Goal: Ask a question

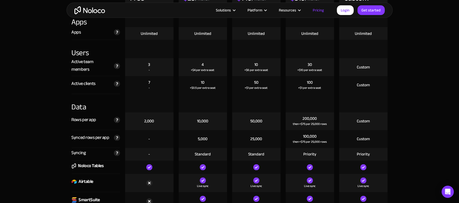
scroll to position [646, 0]
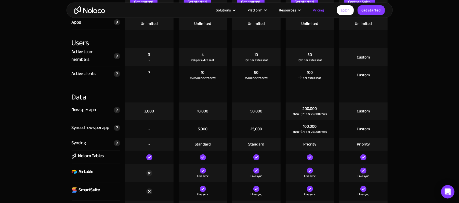
click at [449, 197] on div "Open Intercom Messenger" at bounding box center [448, 193] width 14 height 14
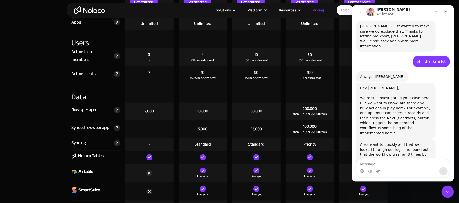
scroll to position [4179, 0]
click at [361, 14] on icon "go back" at bounding box center [360, 12] width 4 height 4
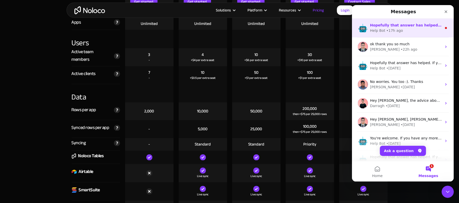
click at [403, 35] on div "Hopefully that answer has helped. If you need any more help or have any other q…" at bounding box center [403, 28] width 102 height 19
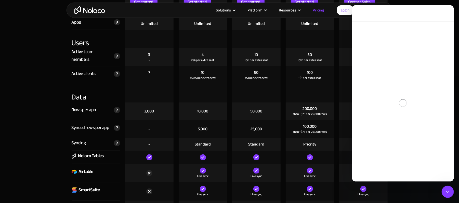
scroll to position [20, 0]
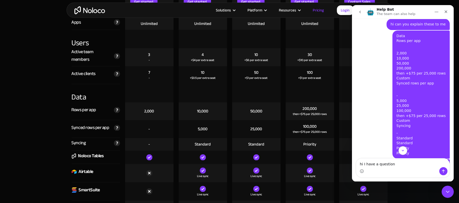
type textarea "hi I have a question"
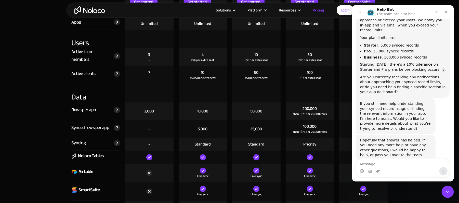
scroll to position [736, 0]
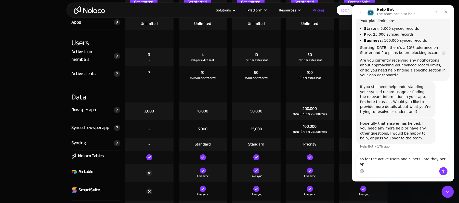
type textarea "so for the active users and clinets , are they per app"
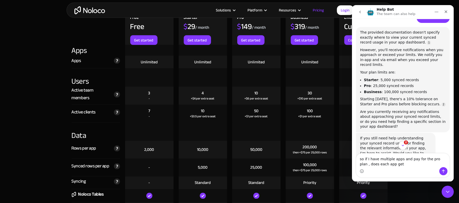
scroll to position [608, 0]
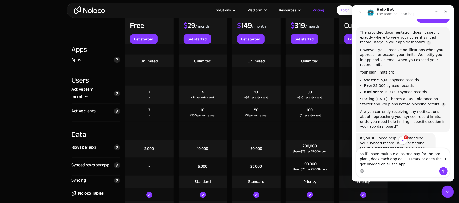
type textarea "so if I have multiple apps and pay for the pro plan , does each app get 10 seat…"
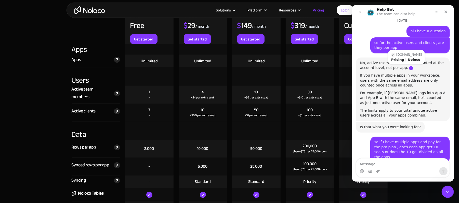
scroll to position [1, 0]
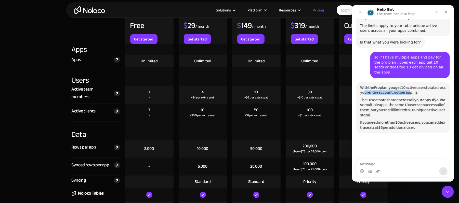
drag, startPoint x: 376, startPoint y: 52, endPoint x: 418, endPoint y: 53, distance: 42.1
click at [418, 85] on div "With the Pro plan, you get 10 active users total across your entire account, no…" at bounding box center [403, 90] width 86 height 10
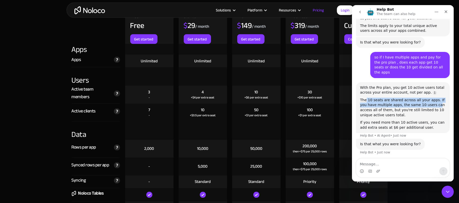
drag, startPoint x: 365, startPoint y: 59, endPoint x: 424, endPoint y: 64, distance: 58.6
click at [424, 98] on div "The 10 seats are shared across all your apps. If you have multiple apps, the sa…" at bounding box center [403, 108] width 86 height 20
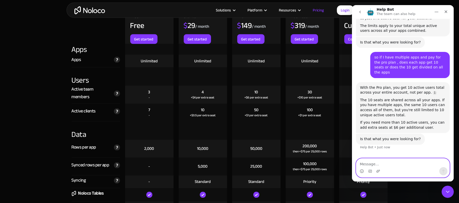
click at [400, 163] on textarea "Message…" at bounding box center [402, 163] width 93 height 9
type textarea "how do I make the 10 unique per app?"
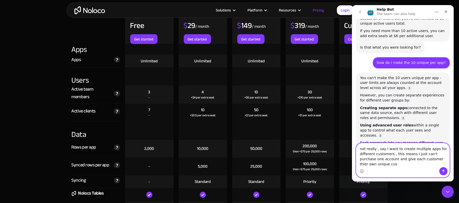
scroll to position [1037, 0]
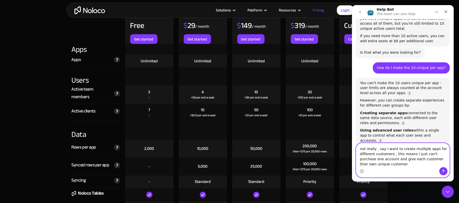
type textarea "not really , say I want to create mulitple apps for different customers , this …"
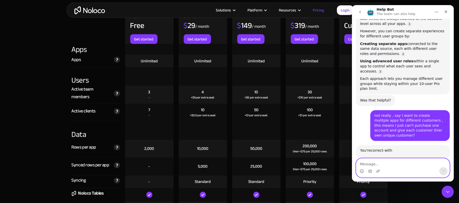
scroll to position [1154, 0]
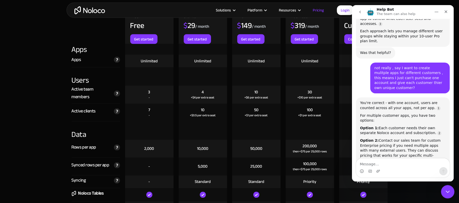
drag, startPoint x: 886, startPoint y: 369, endPoint x: 445, endPoint y: 189, distance: 476.2
click at [445, 188] on icon "Close Intercom Messenger" at bounding box center [447, 191] width 6 height 6
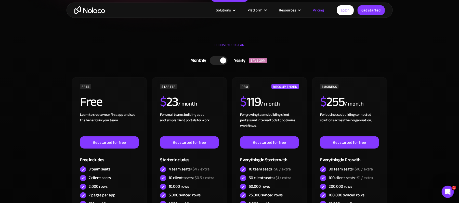
scroll to position [0, 0]
